Goal: Task Accomplishment & Management: Manage account settings

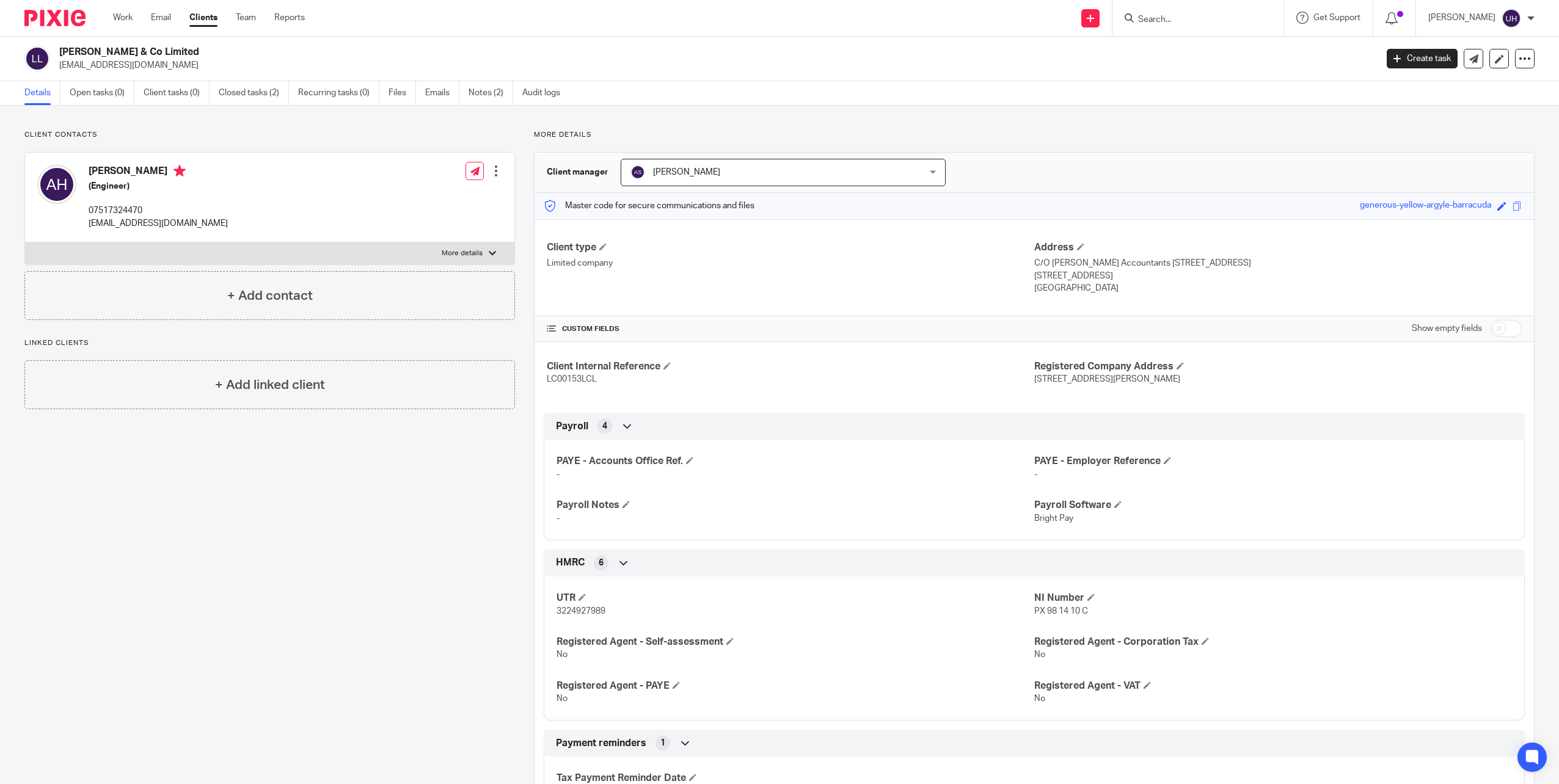
click at [1222, 20] on input "Search" at bounding box center [1192, 20] width 110 height 11
type input "angela"
click at [1221, 48] on link at bounding box center [1247, 52] width 227 height 28
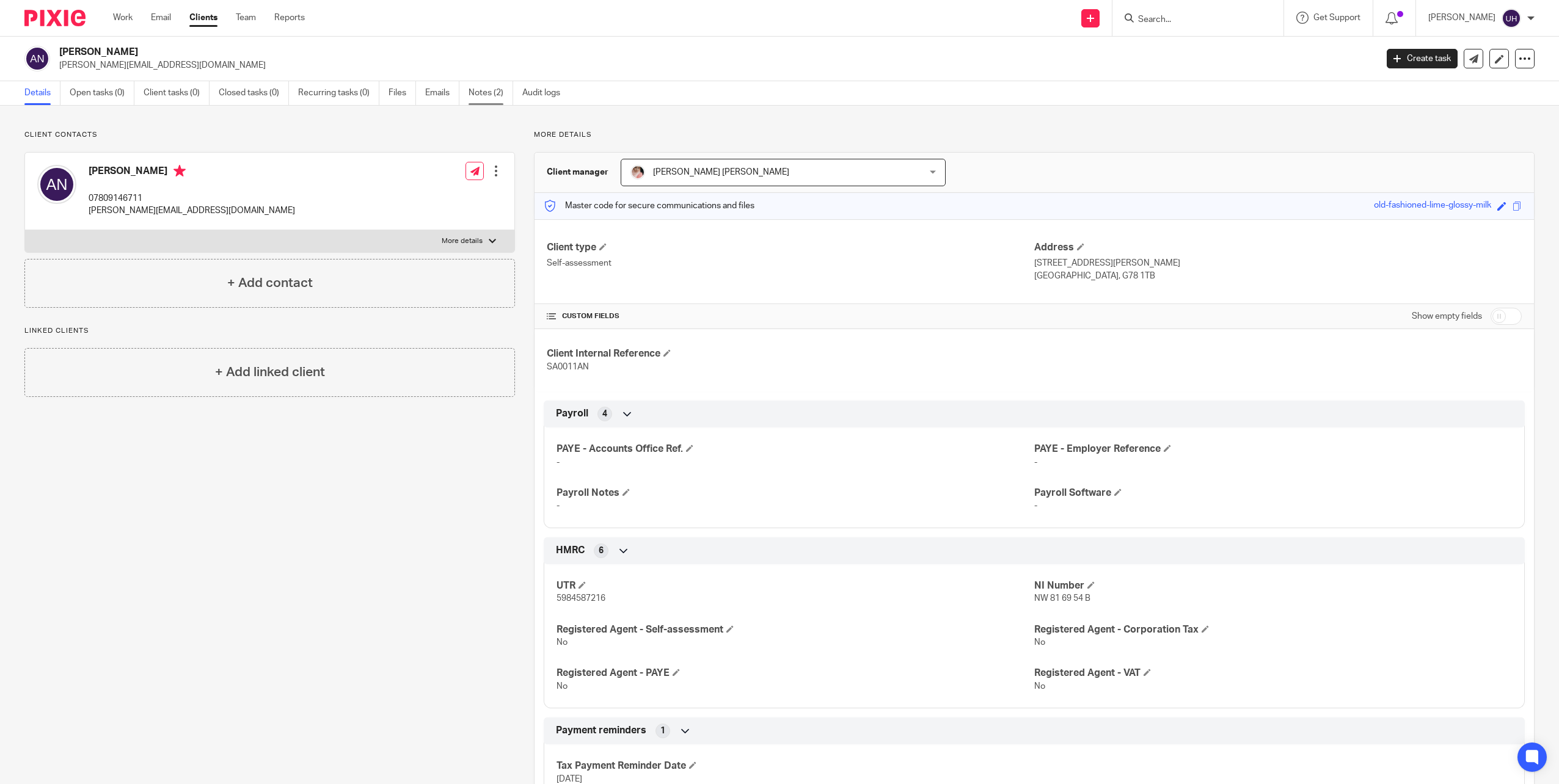
click at [484, 95] on link "Notes (2)" at bounding box center [491, 92] width 44 height 24
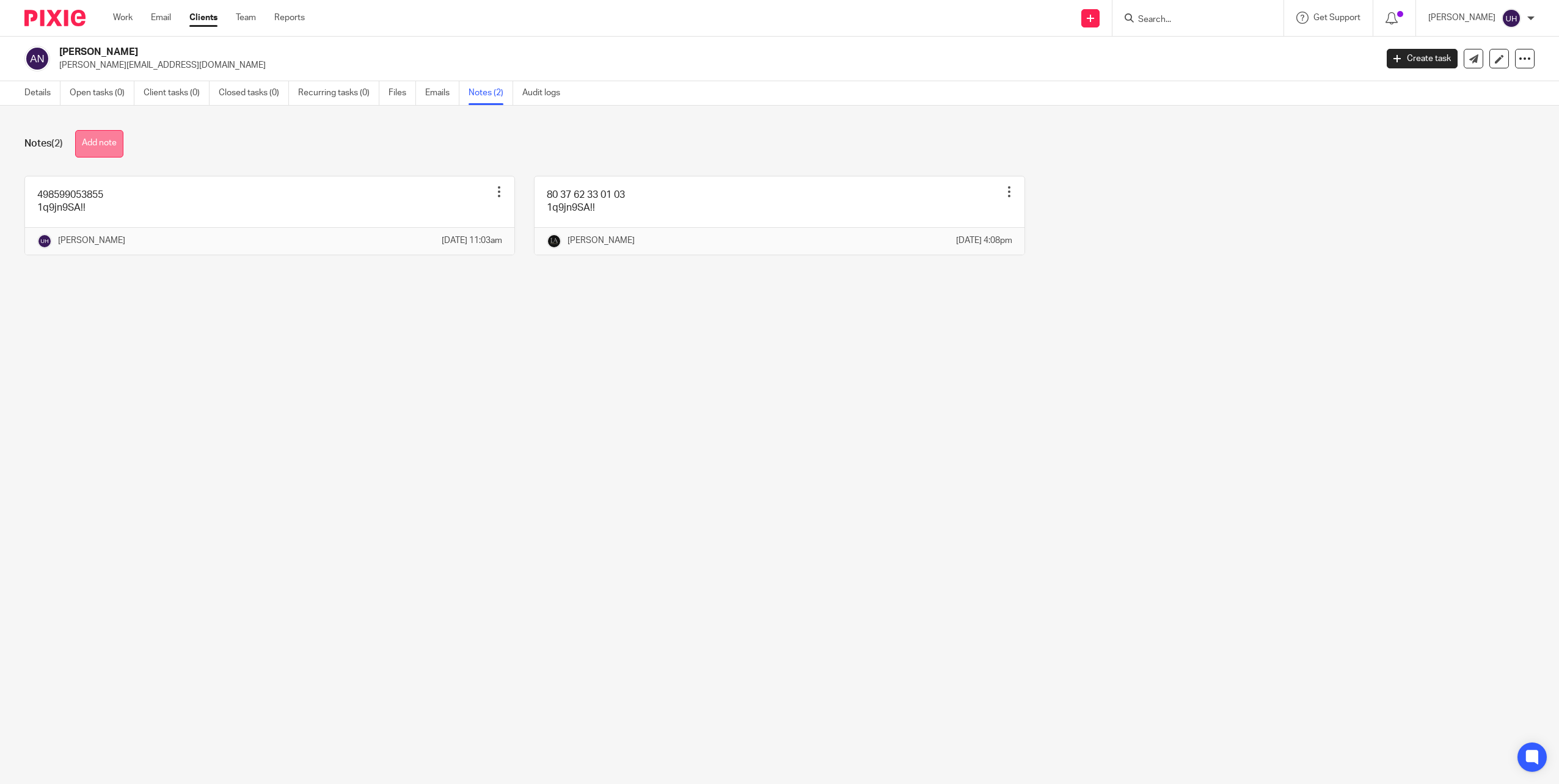
click at [102, 144] on button "Add note" at bounding box center [99, 144] width 48 height 28
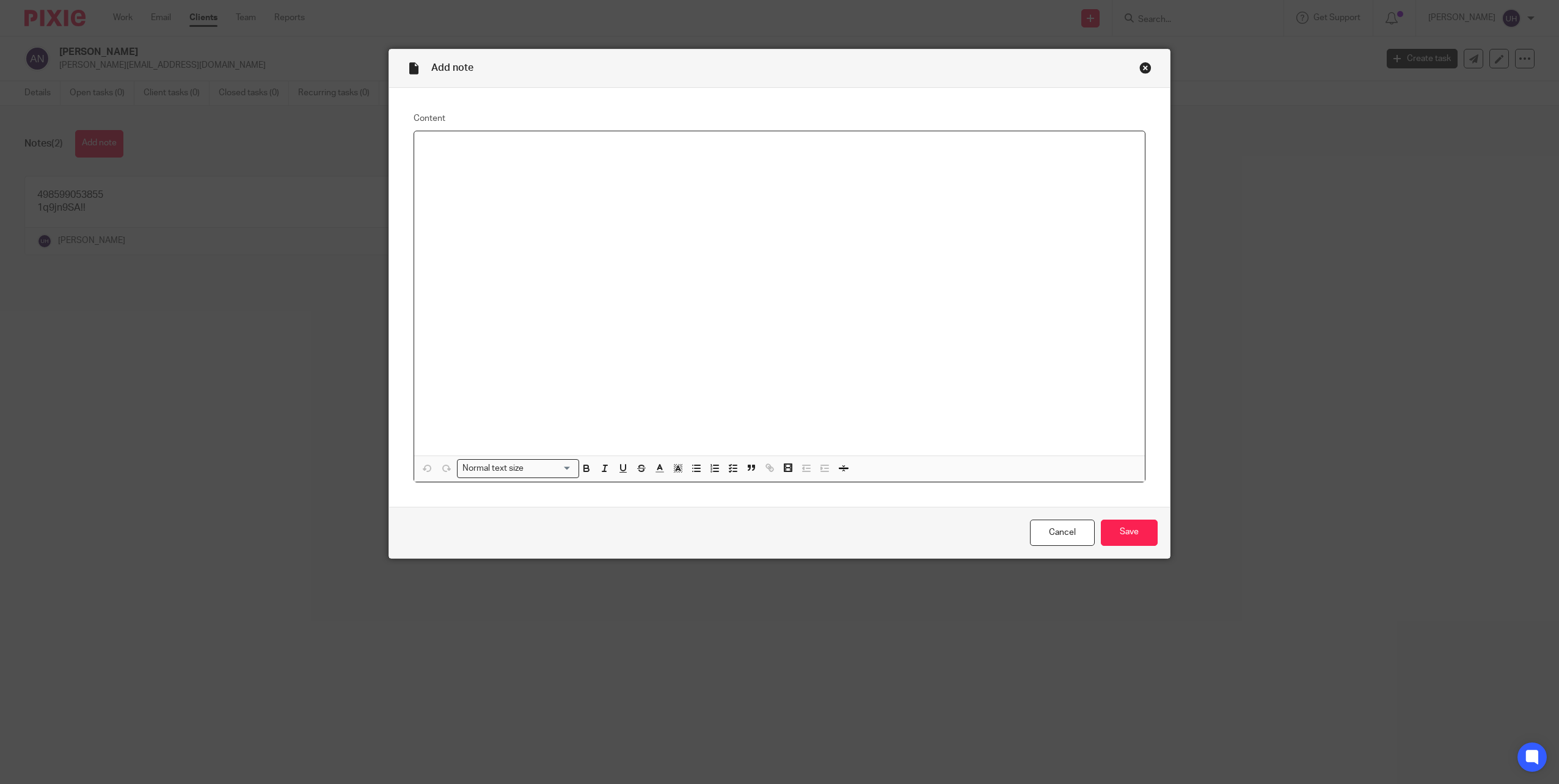
click at [545, 257] on div at bounding box center [779, 293] width 731 height 324
click at [1126, 524] on input "Save" at bounding box center [1130, 533] width 57 height 27
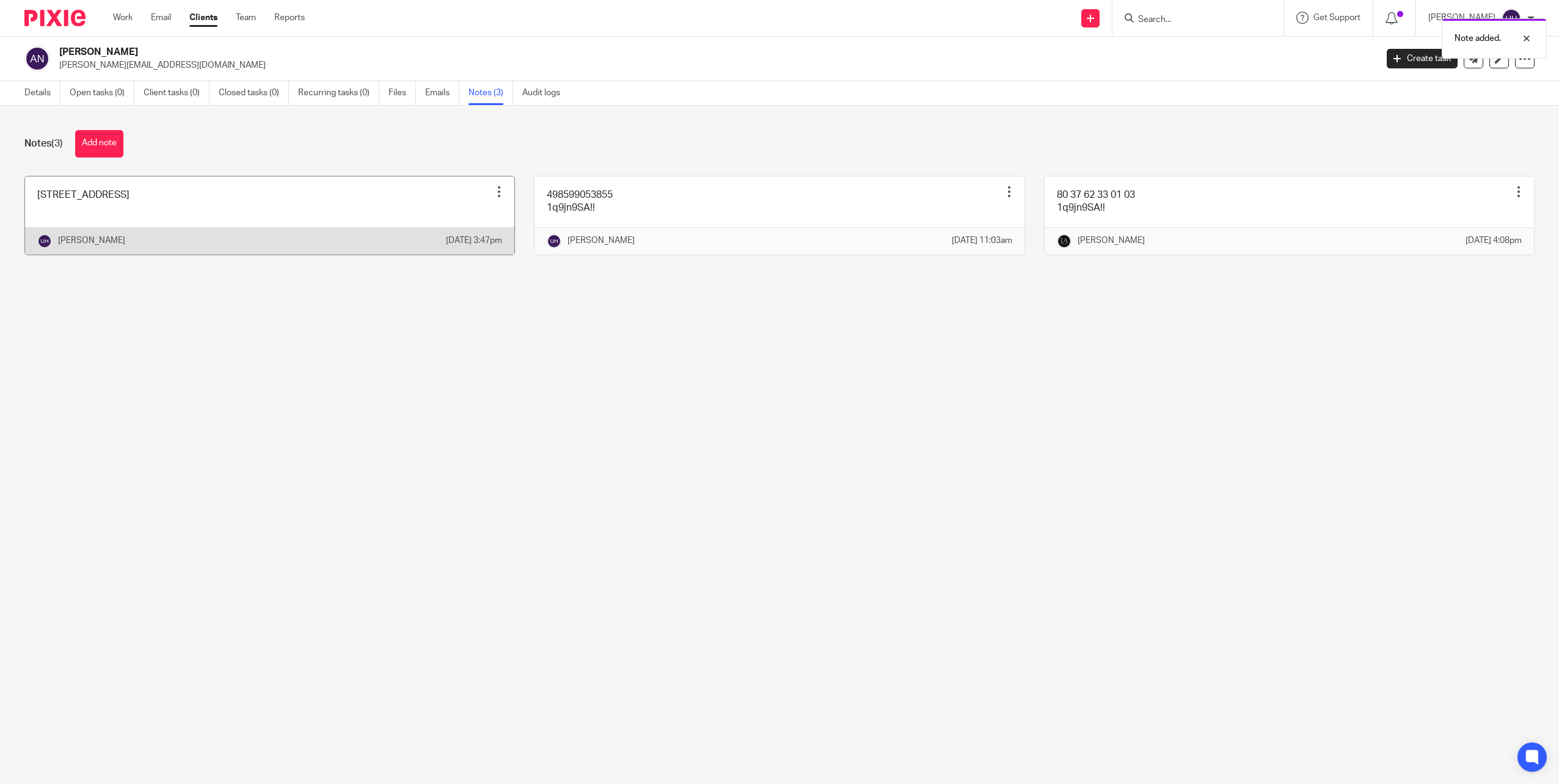
click at [195, 210] on link at bounding box center [269, 216] width 489 height 78
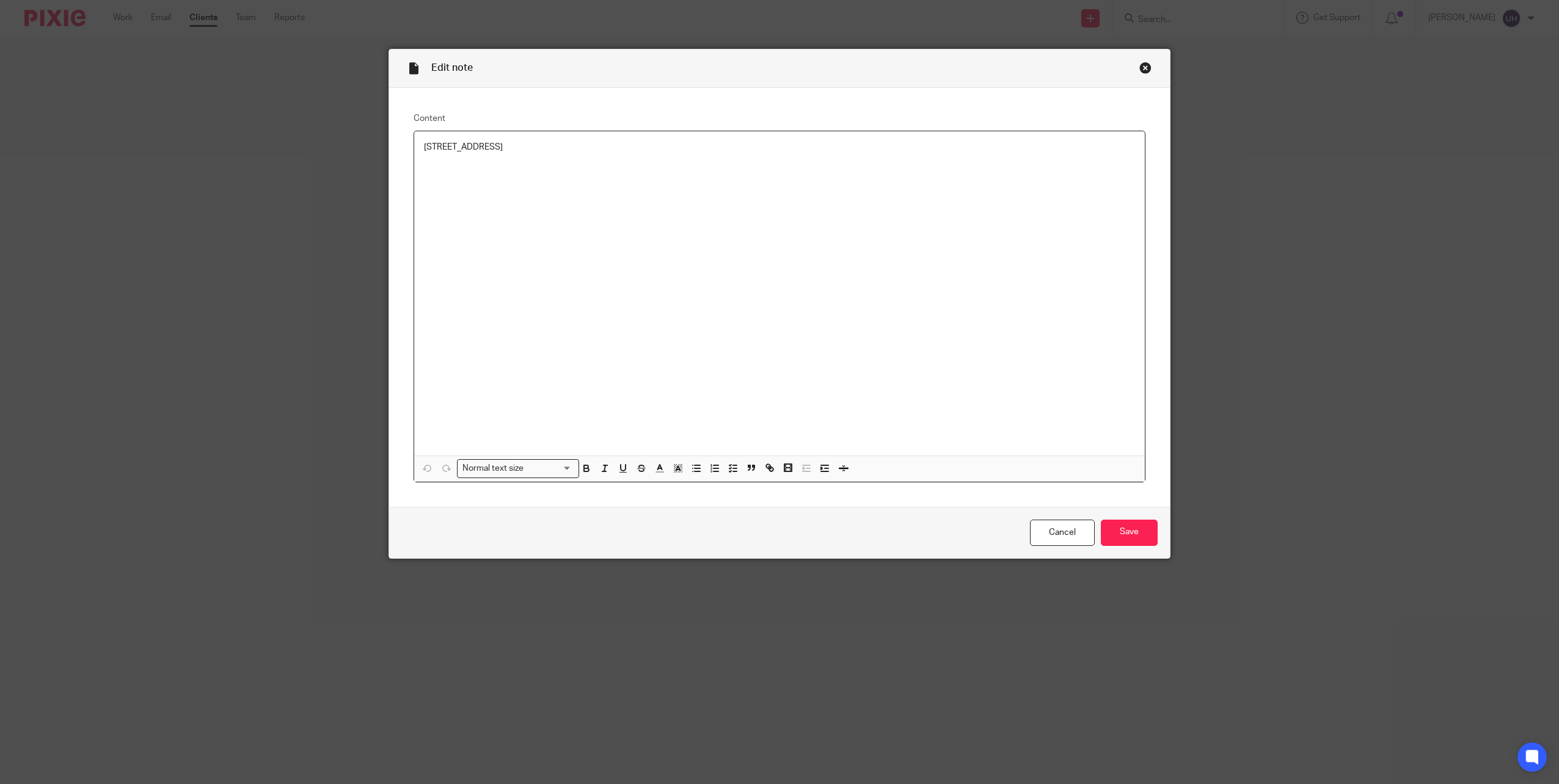
drag, startPoint x: 592, startPoint y: 150, endPoint x: 406, endPoint y: 157, distance: 186.1
click at [406, 157] on div "Content 17 broadlie road, neilston g78 3et Normal text size Loading... Remove E…" at bounding box center [779, 297] width 781 height 419
copy p "[STREET_ADDRESS]"
click at [1132, 542] on input "Save" at bounding box center [1130, 533] width 57 height 27
